Goal: Information Seeking & Learning: Learn about a topic

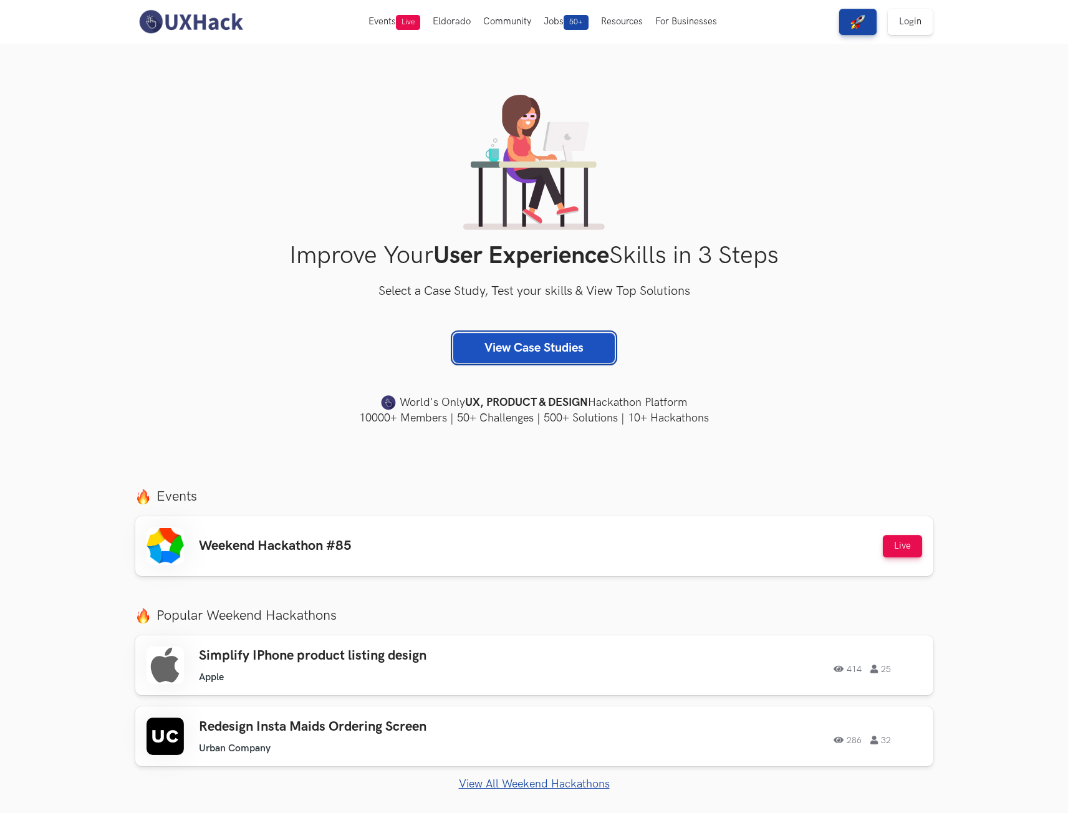
click at [528, 351] on link "View Case Studies" at bounding box center [533, 348] width 161 height 30
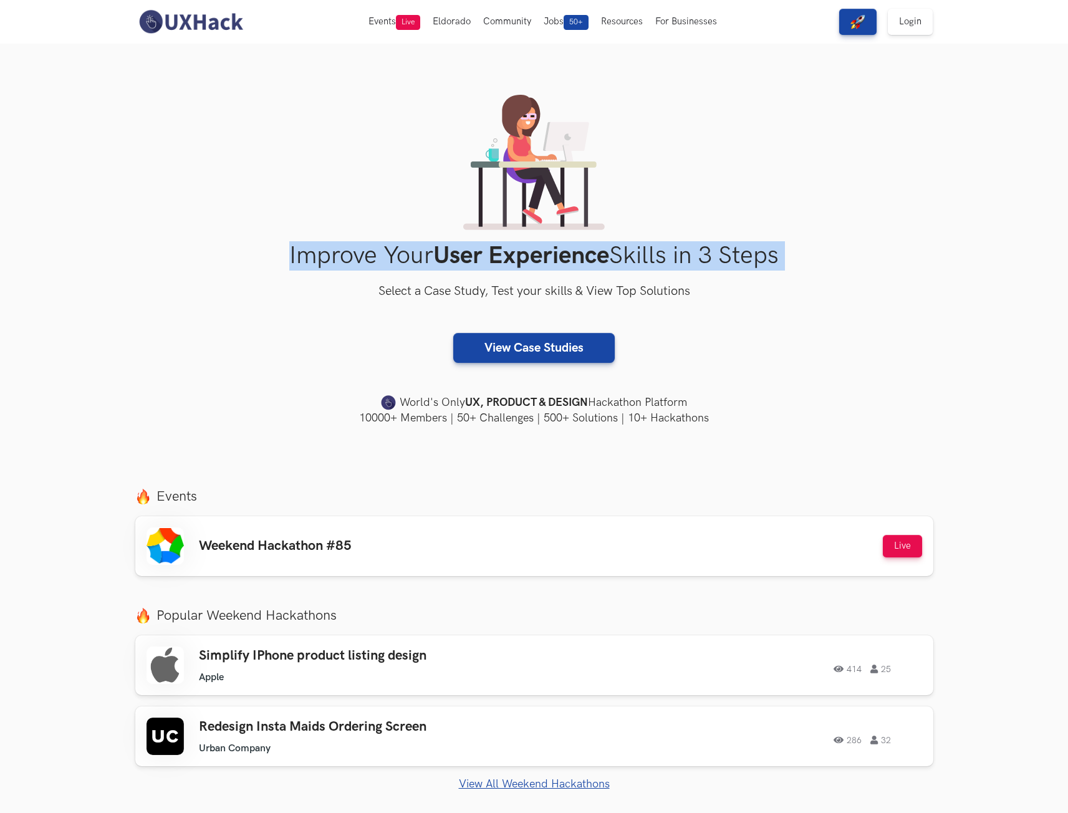
click at [64, 275] on section "Improve Your User Experience Skills in 3 Steps Select a Case Study, Test your s…" at bounding box center [534, 260] width 1068 height 433
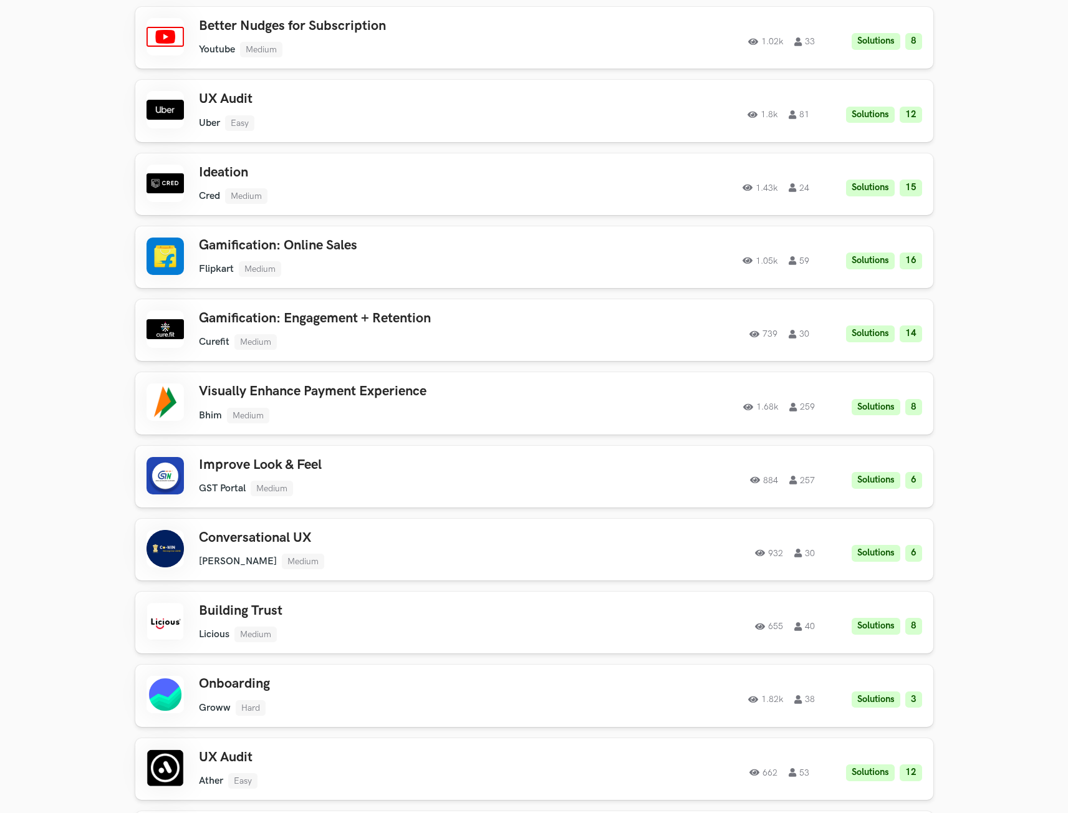
scroll to position [623, 0]
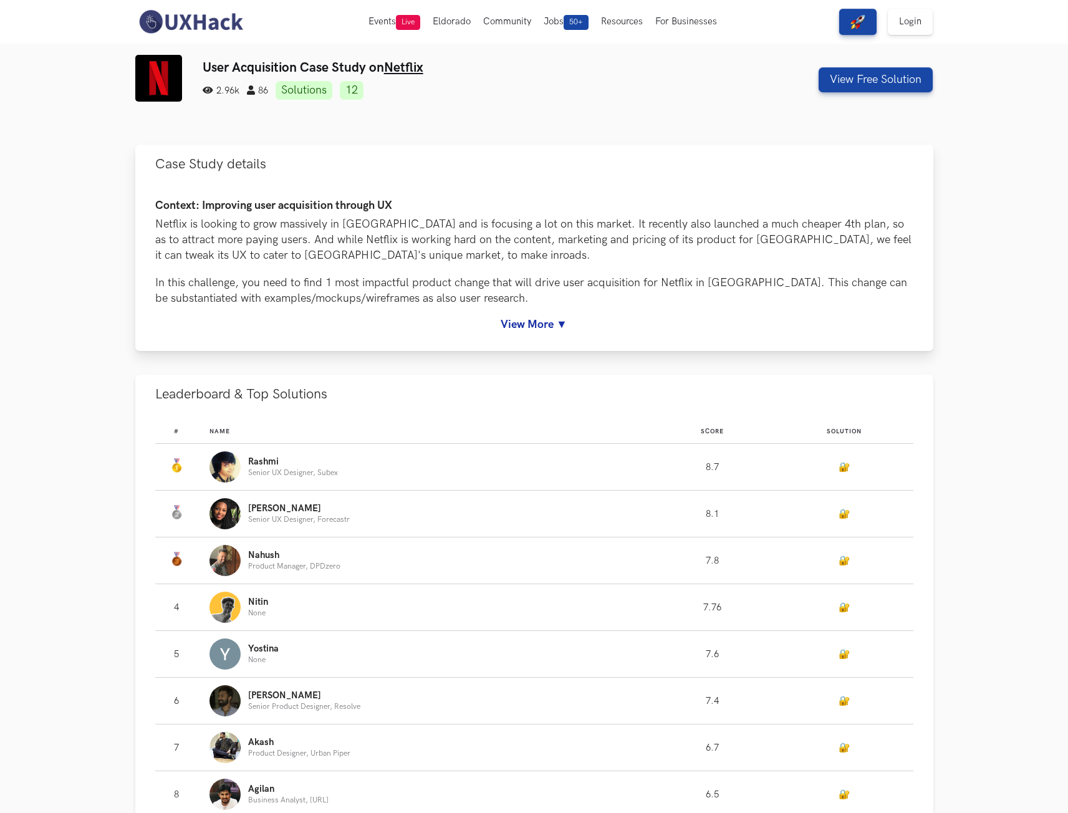
click at [539, 320] on link "View More ▼" at bounding box center [534, 324] width 758 height 13
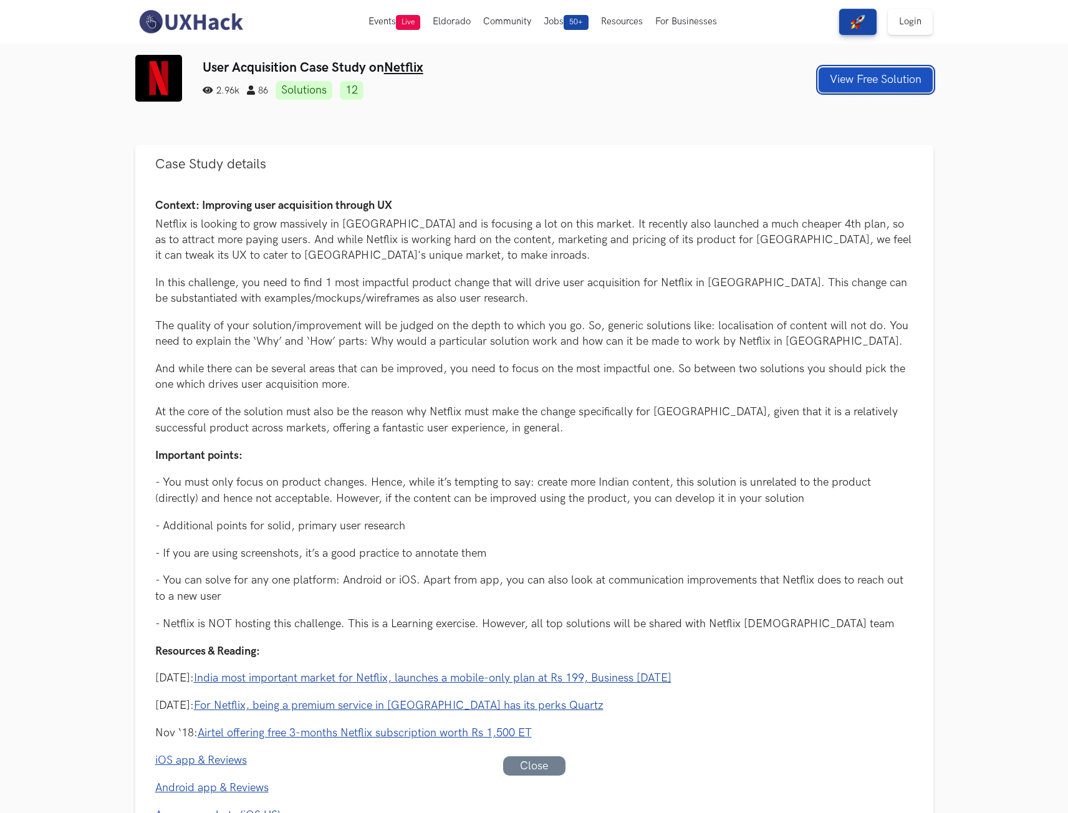
click at [842, 80] on button "View Free Solution" at bounding box center [875, 79] width 114 height 25
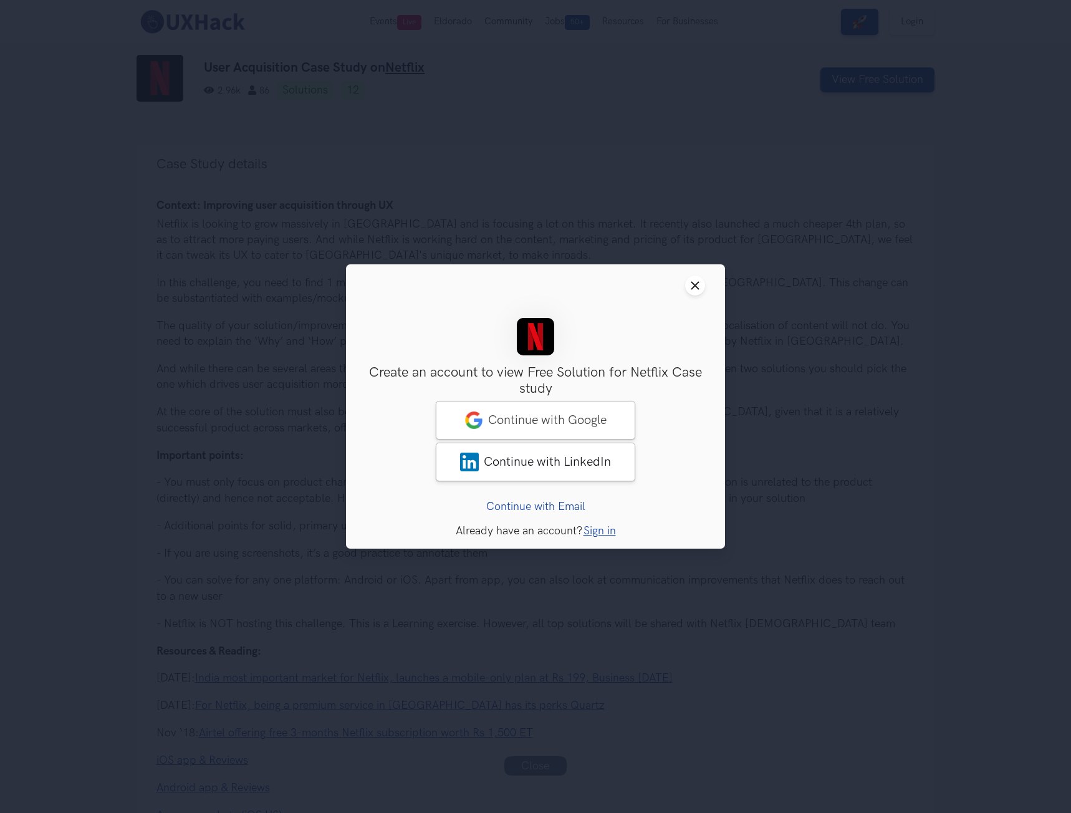
click at [700, 275] on header "Close modal window" at bounding box center [535, 285] width 379 height 42
click at [697, 285] on icon "Close modal window" at bounding box center [695, 285] width 10 height 10
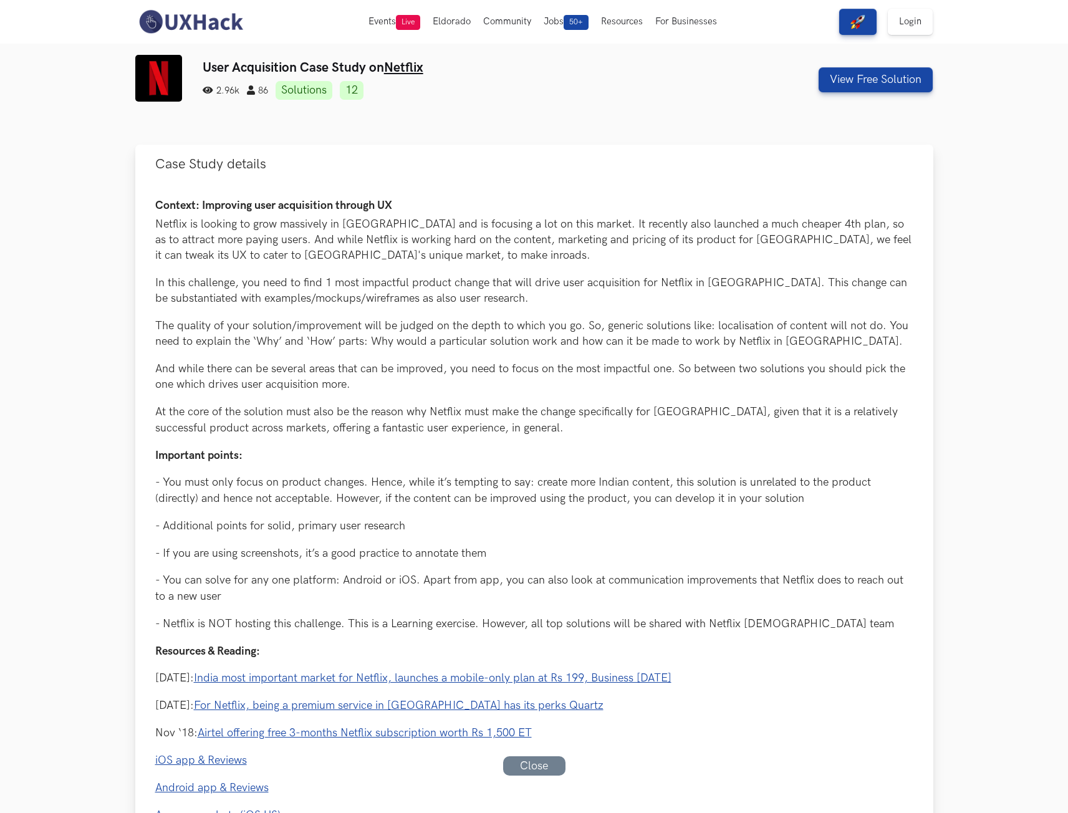
click at [663, 290] on p "In this challenge, you need to find 1 most impactful product change that will d…" at bounding box center [534, 290] width 758 height 31
